Goal: Check status

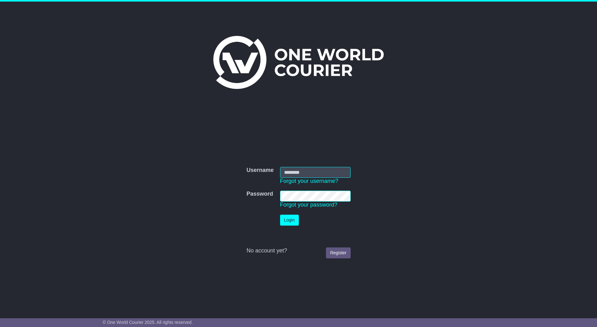
type input "*********"
click at [289, 222] on button "Login" at bounding box center [289, 220] width 19 height 11
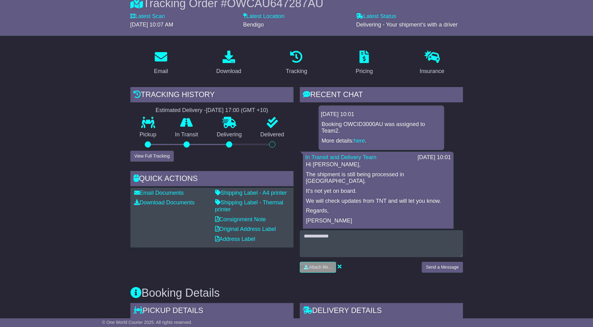
scroll to position [94, 0]
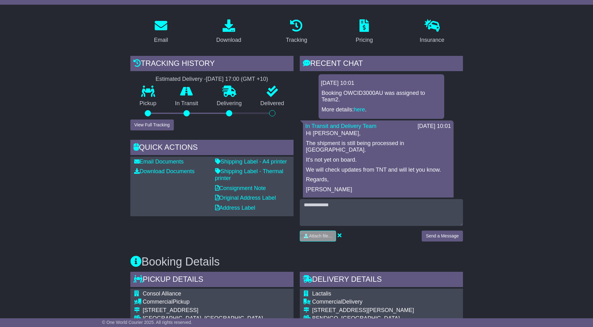
drag, startPoint x: 310, startPoint y: 143, endPoint x: 396, endPoint y: 143, distance: 85.9
click at [401, 143] on p "The shipment is still being processed in Bendigo." at bounding box center [378, 146] width 144 height 13
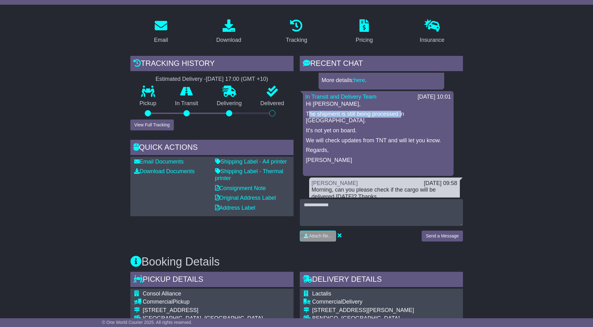
scroll to position [0, 0]
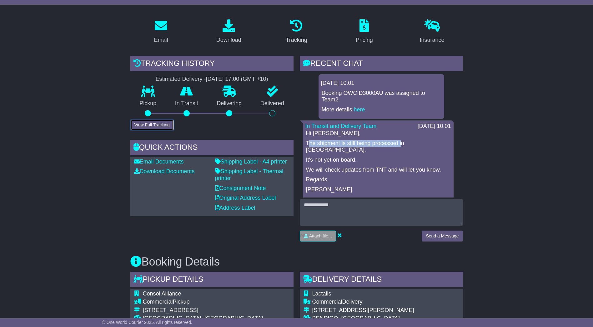
click at [148, 127] on button "View Full Tracking" at bounding box center [151, 125] width 43 height 11
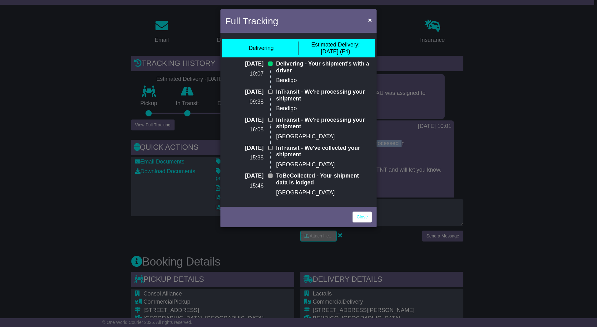
click at [431, 118] on div "Full Tracking × Delivering Estimated Delivery: 19 Sep (Fri) 19 Sep 2025 10:07 D…" at bounding box center [298, 163] width 597 height 327
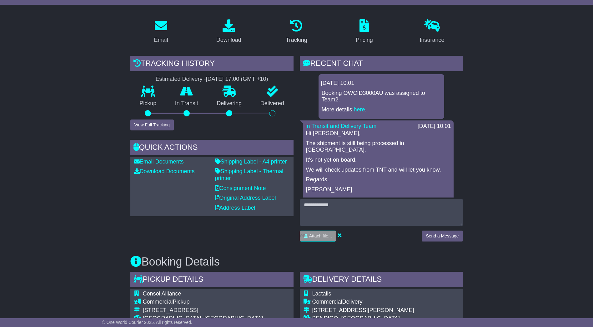
click at [352, 93] on p "Booking OWCID3000AU was assigned to Team2." at bounding box center [381, 96] width 119 height 13
click at [361, 110] on link "here" at bounding box center [359, 110] width 11 height 6
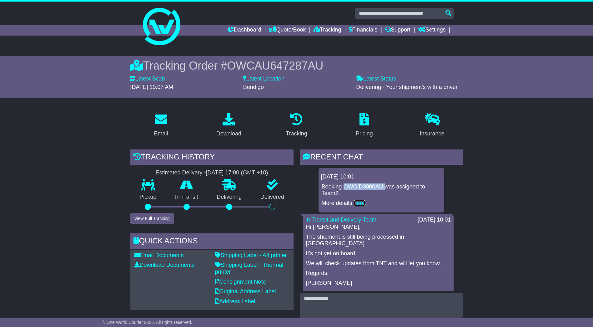
scroll to position [62, 0]
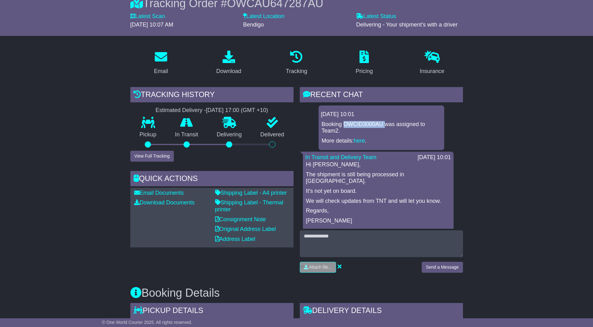
click at [294, 93] on div "Tracking history Estimated Delivery - 19 Sep 2025 - 17:00 (GMT +10) Pickup In T…" at bounding box center [211, 182] width 169 height 191
